Goal: Check status

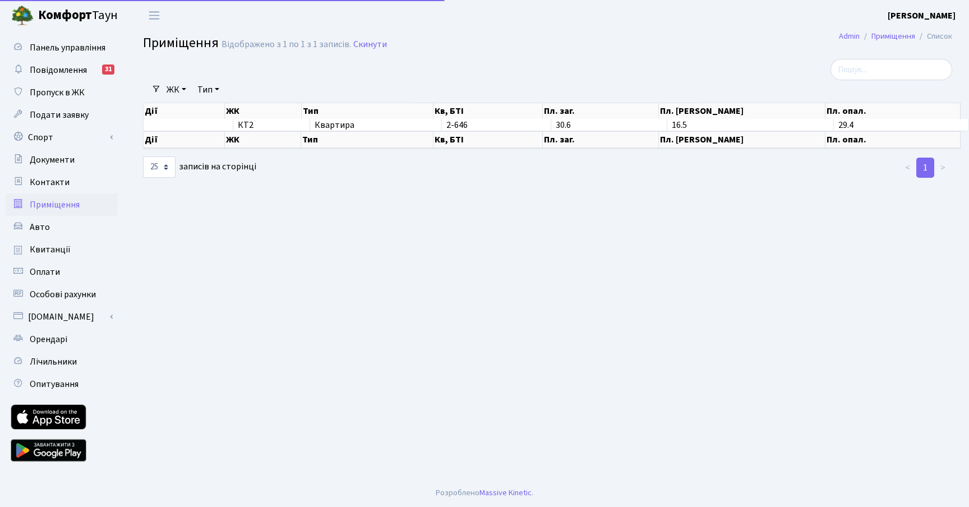
select select "25"
click at [53, 255] on span "Квитанції" at bounding box center [50, 249] width 41 height 12
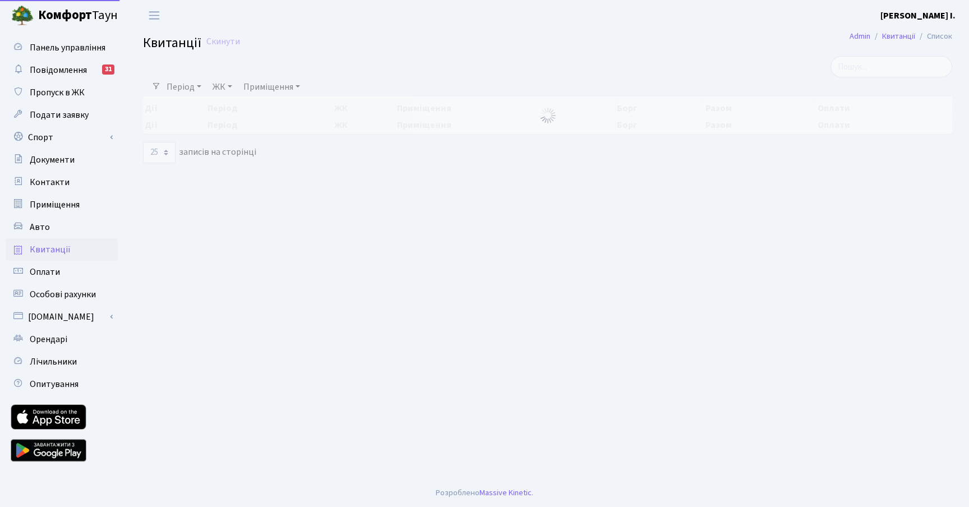
select select "25"
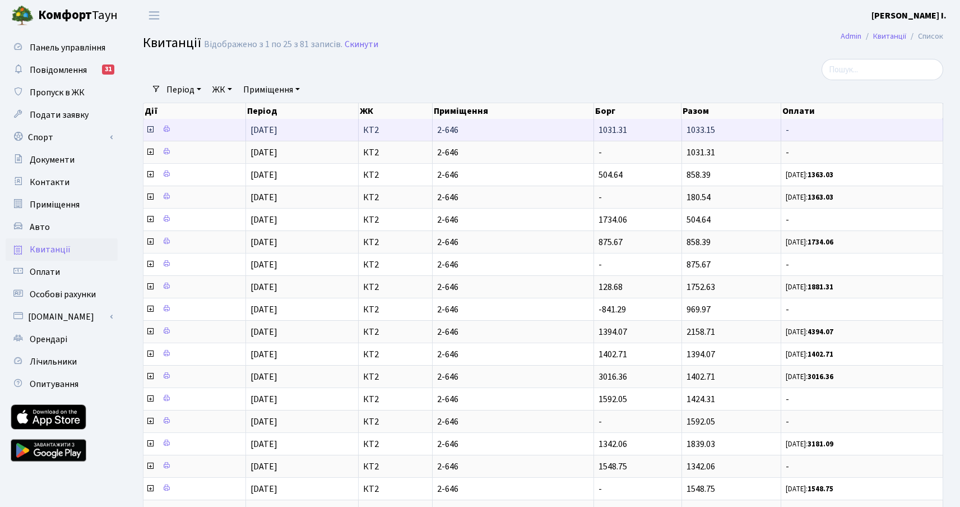
click at [854, 137] on td "-" at bounding box center [862, 130] width 162 height 22
click at [852, 133] on span "-" at bounding box center [862, 130] width 152 height 9
click at [151, 128] on icon at bounding box center [150, 129] width 9 height 9
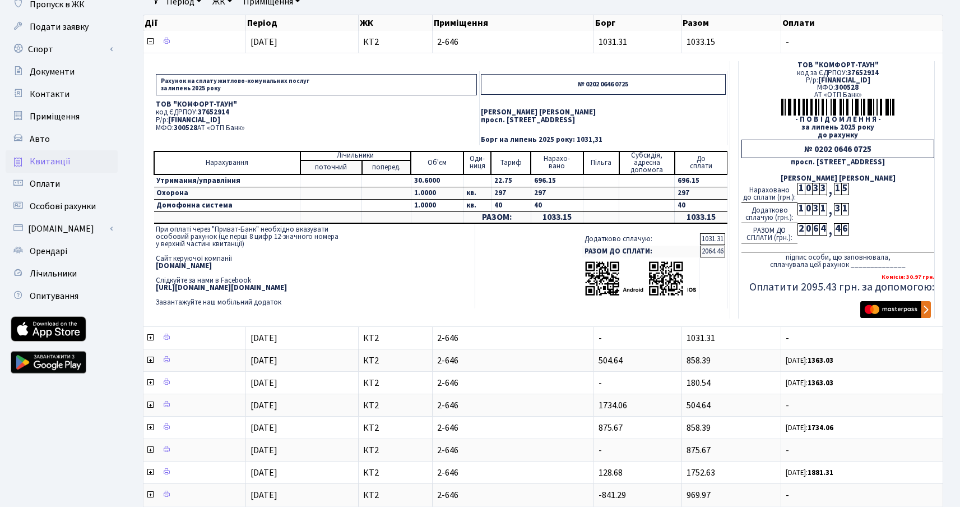
scroll to position [95, 0]
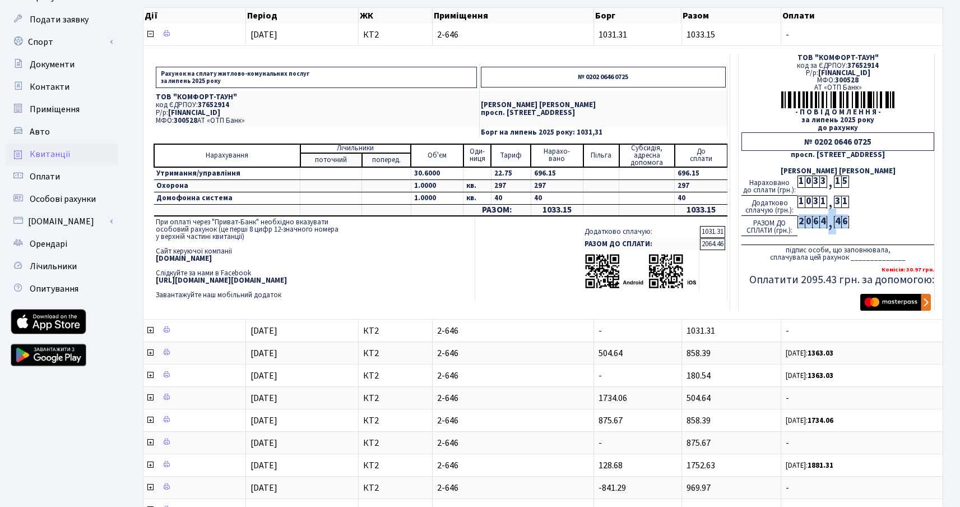
drag, startPoint x: 801, startPoint y: 223, endPoint x: 849, endPoint y: 224, distance: 47.7
click at [849, 224] on div "РАЗОМ ДО СПЛАТИ (грн.): 2 0 6 4 , 4 6" at bounding box center [838, 226] width 193 height 20
copy div "2 0 6 4 , 4 6"
